Goal: Task Accomplishment & Management: Manage account settings

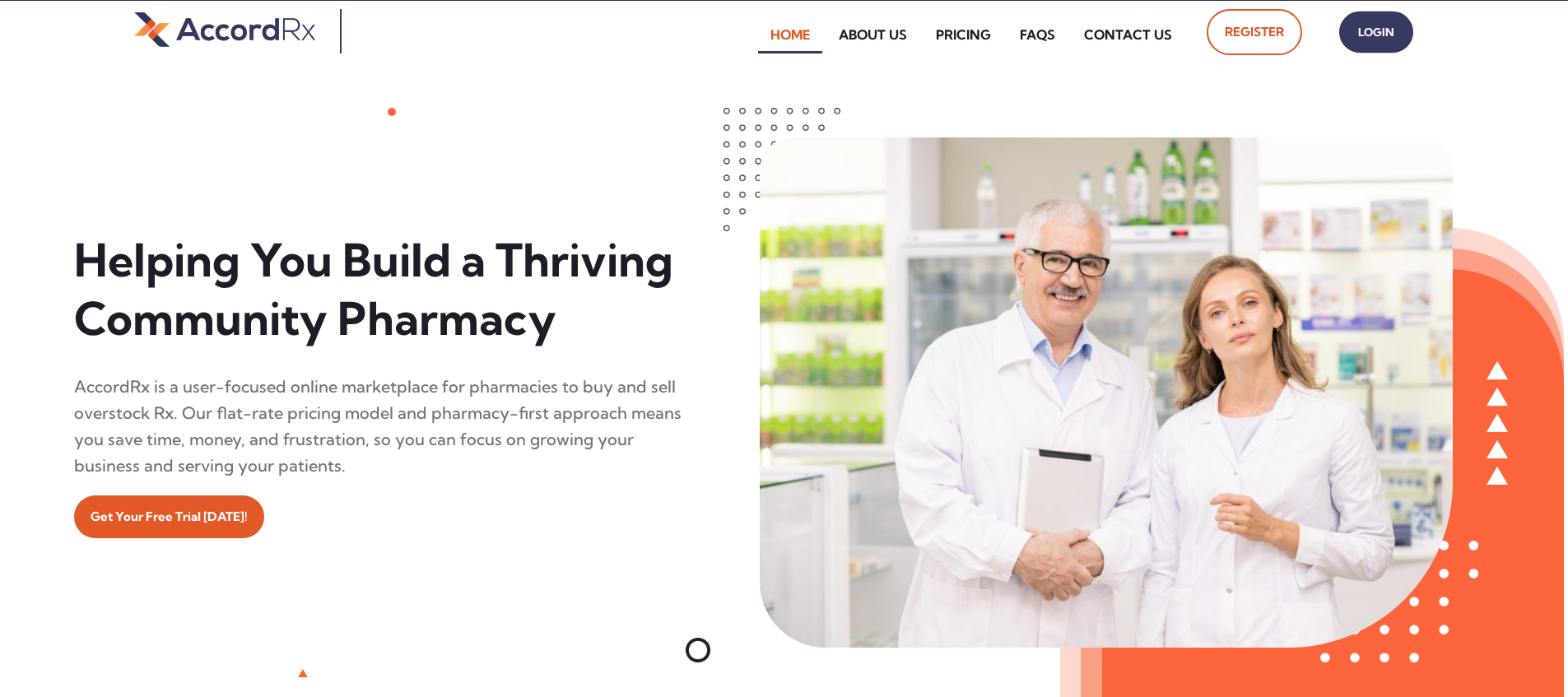
click at [751, 32] on span "Login" at bounding box center [1375, 33] width 41 height 23
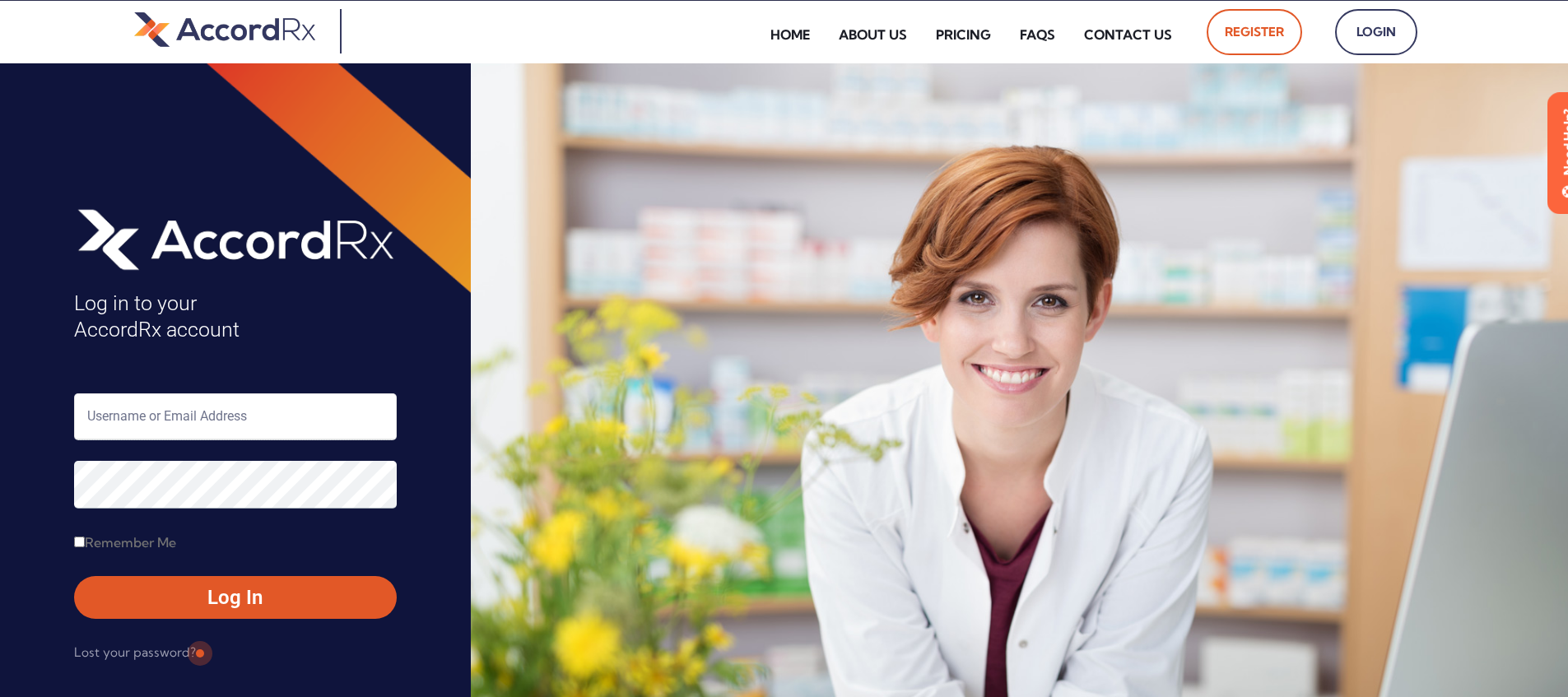
click at [161, 421] on input "text" at bounding box center [235, 417] width 322 height 47
type input "ARX-[PERSON_NAME]"
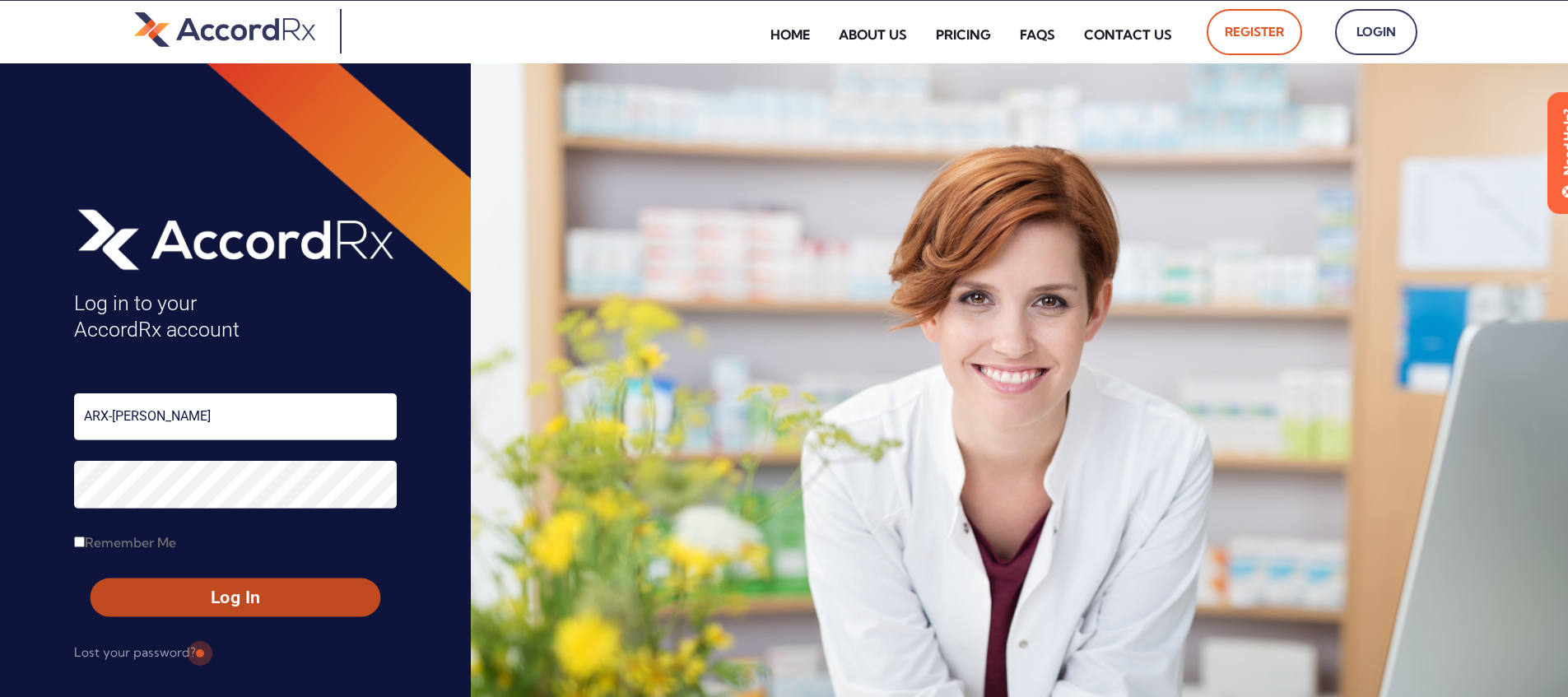
click at [199, 600] on span "Log In" at bounding box center [235, 598] width 260 height 23
